Goal: Check status: Check status

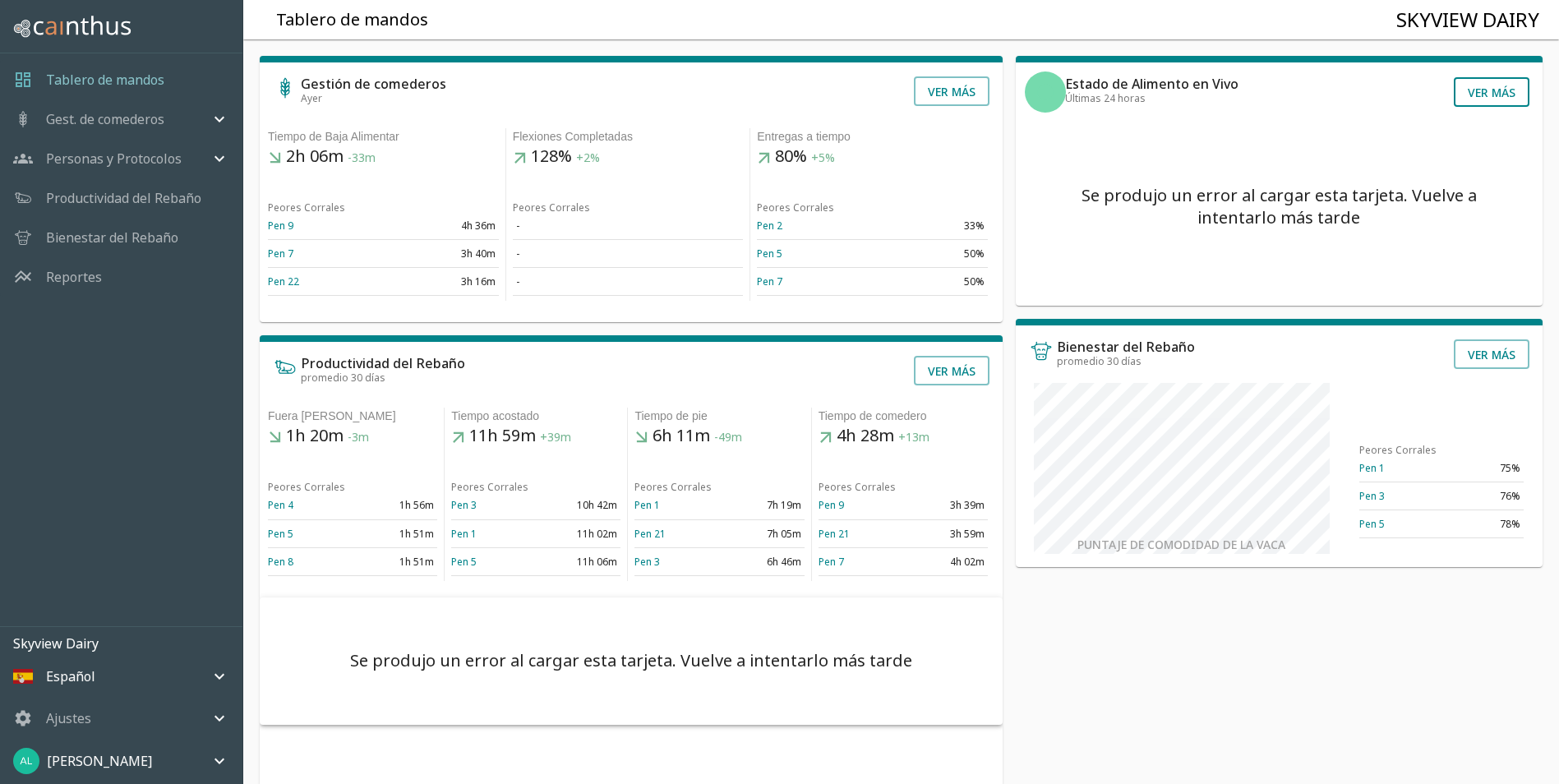
click at [1496, 97] on button "Ver más" at bounding box center [1491, 91] width 75 height 29
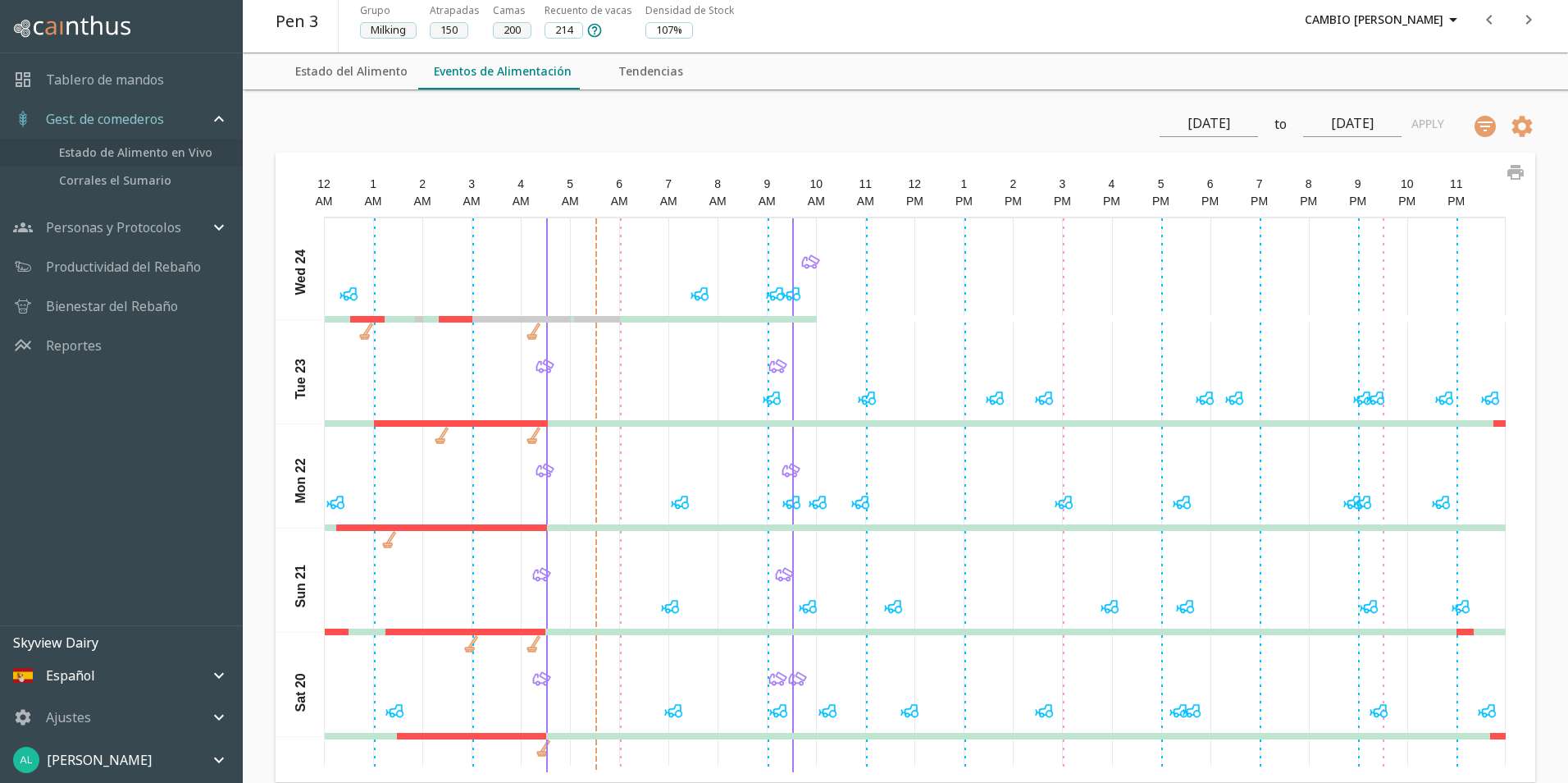
click at [144, 146] on span "Estado de Alimento en Vivo" at bounding box center [144, 152] width 170 height 18
